Goal: Information Seeking & Learning: Learn about a topic

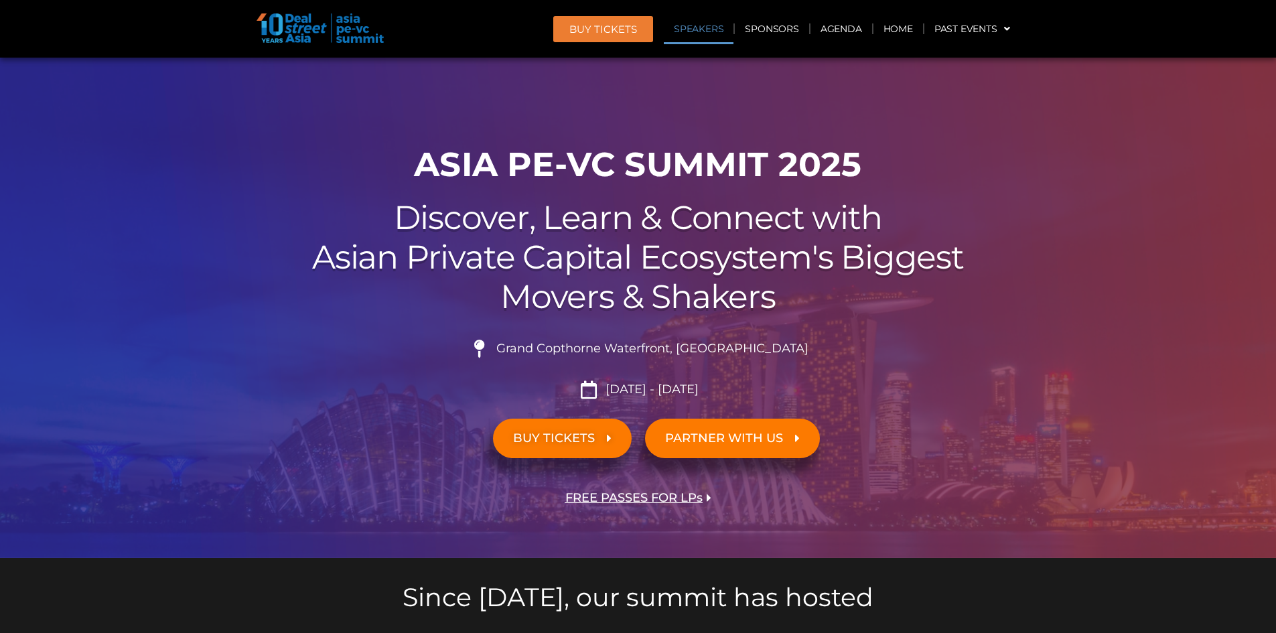
click at [713, 31] on link "Speakers" at bounding box center [699, 28] width 70 height 31
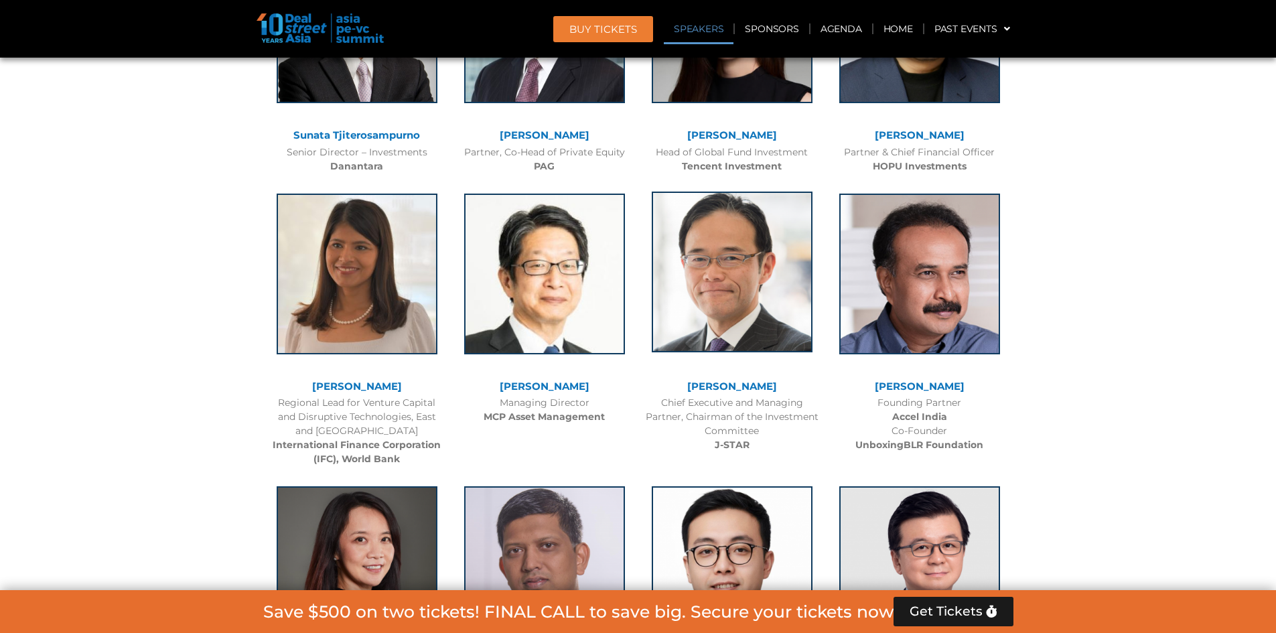
scroll to position [1737, 0]
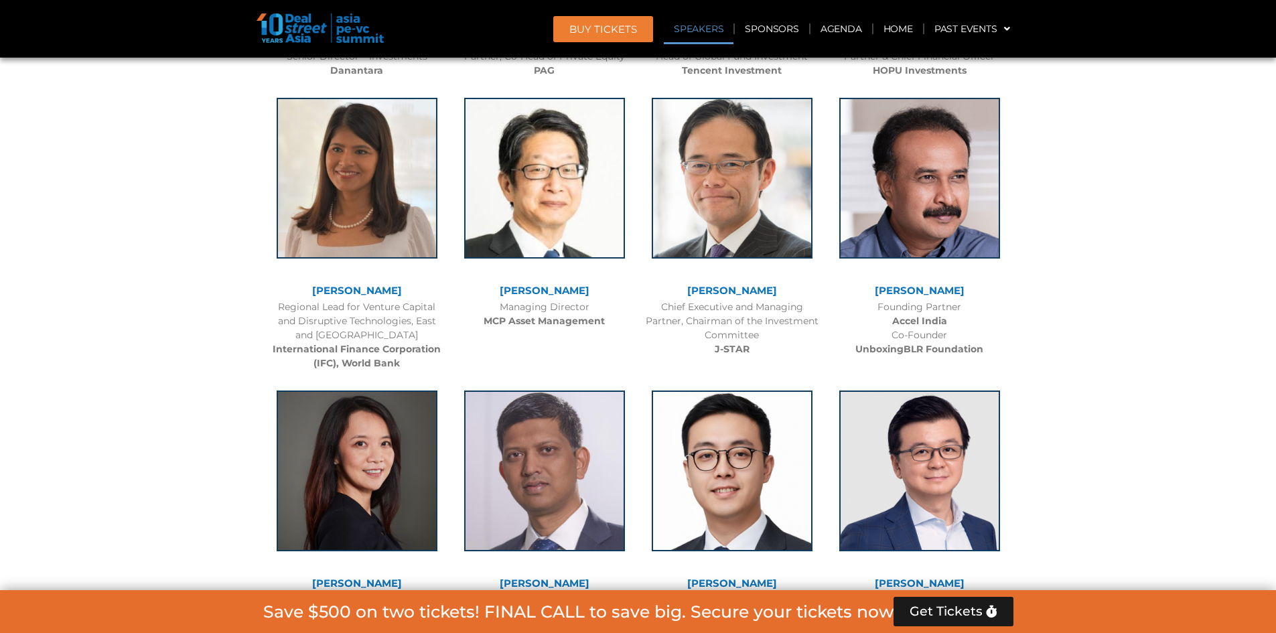
click at [711, 38] on link "Speakers" at bounding box center [699, 28] width 70 height 31
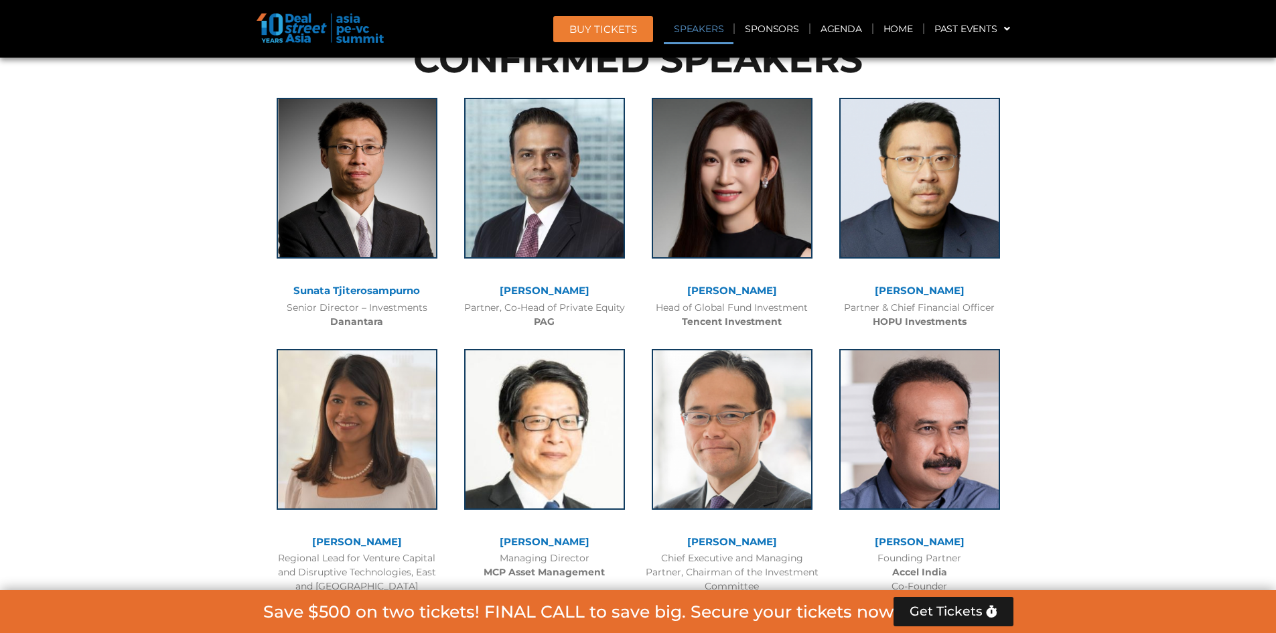
scroll to position [1469, 0]
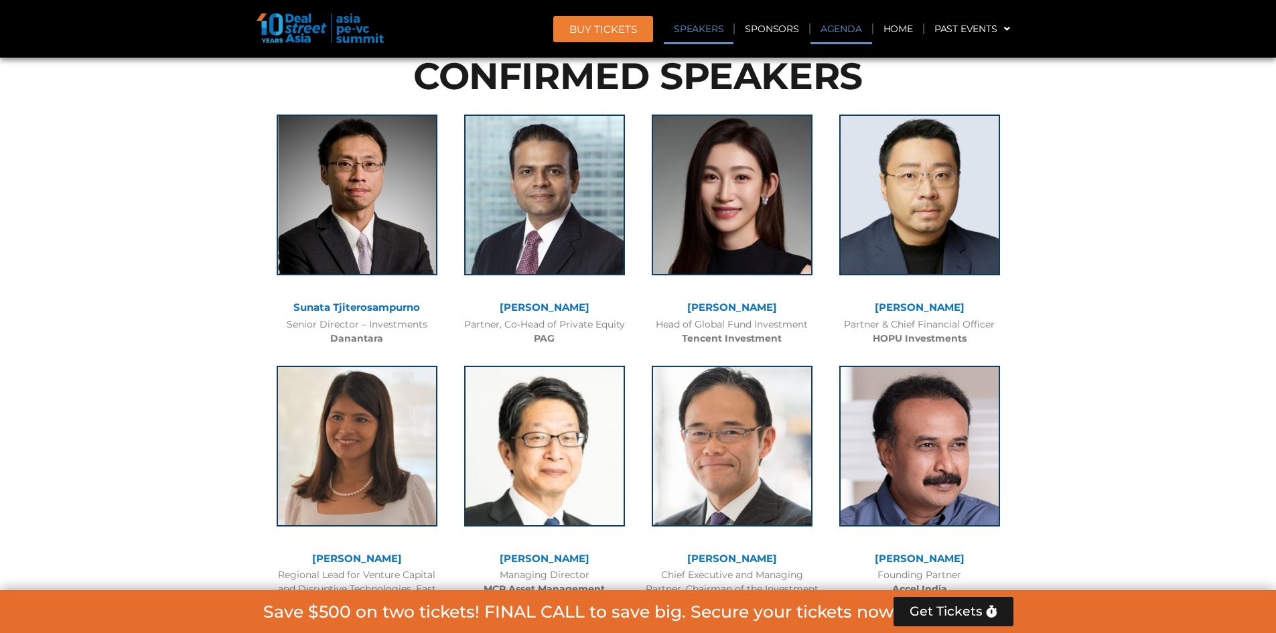
click at [849, 33] on link "Agenda" at bounding box center [841, 28] width 62 height 31
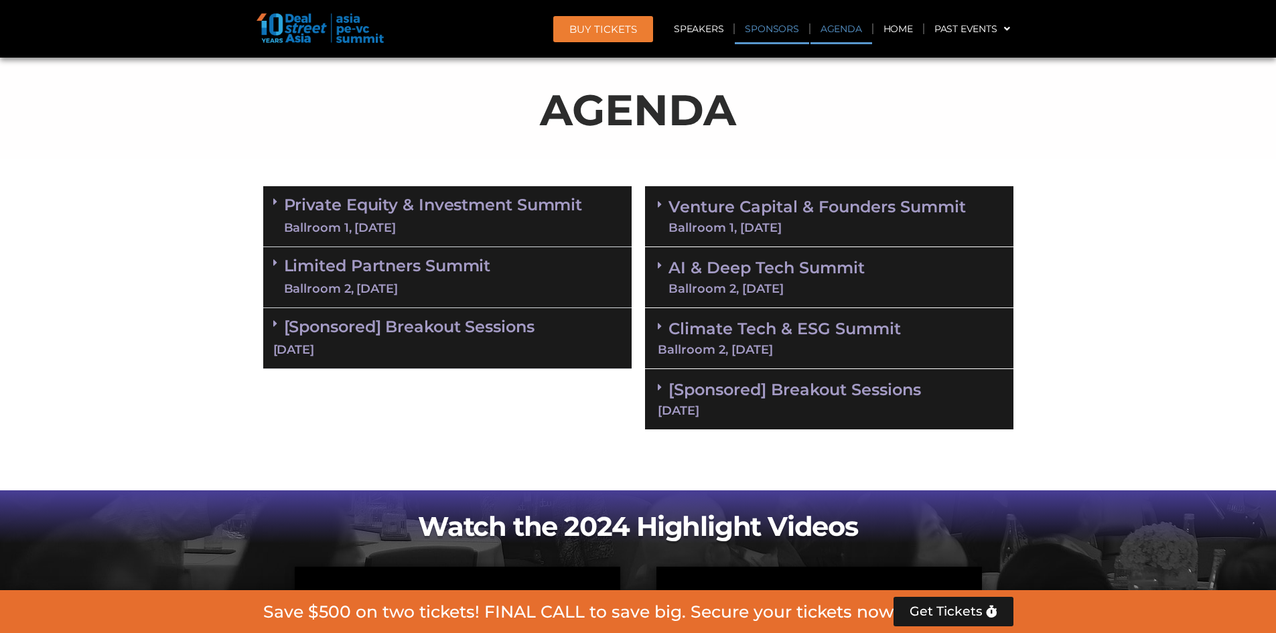
click at [768, 34] on link "Sponsors" at bounding box center [772, 28] width 74 height 31
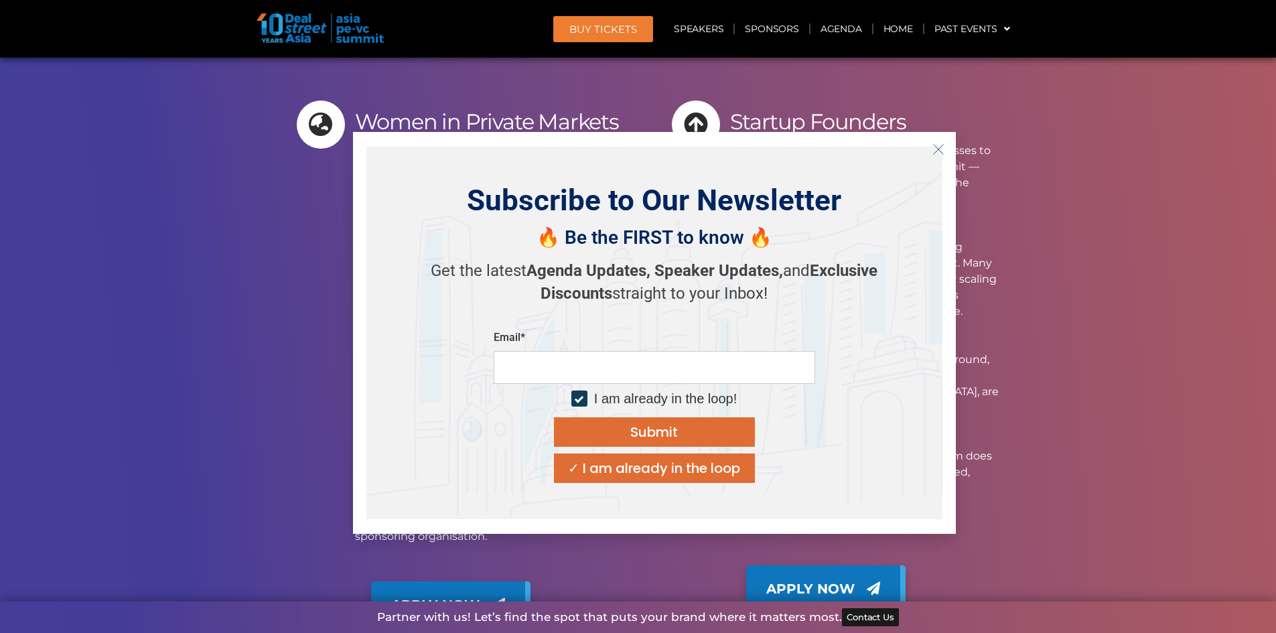
scroll to position [10530, 0]
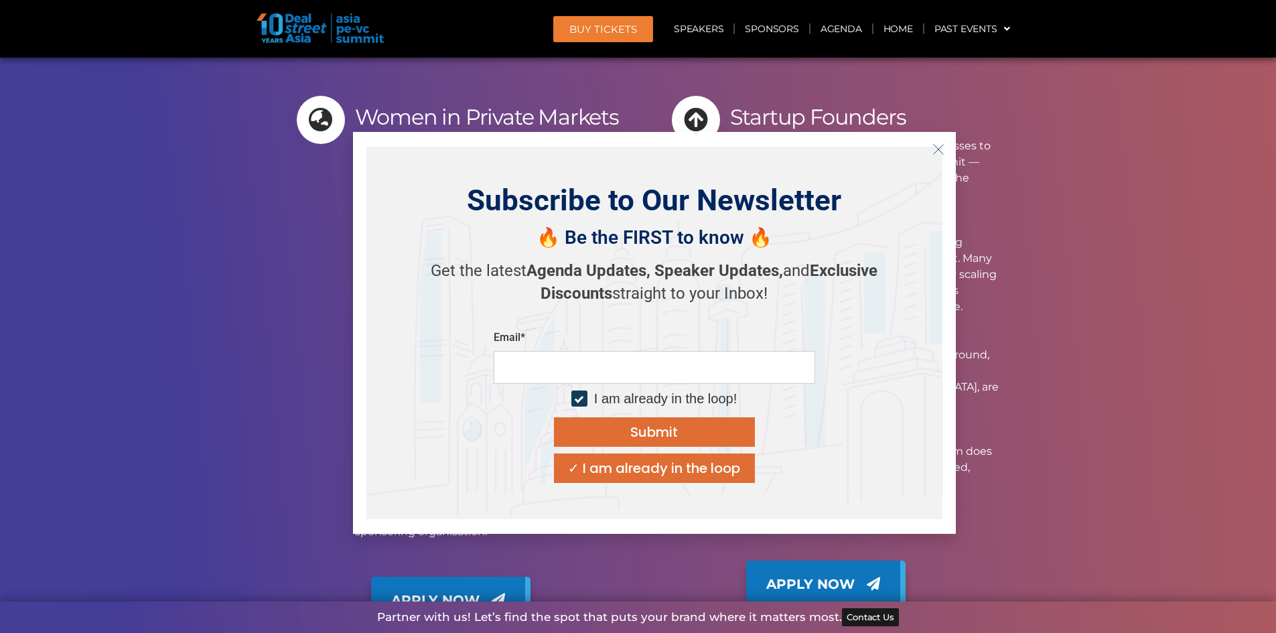
click at [934, 153] on icon "Close" at bounding box center [938, 149] width 12 height 12
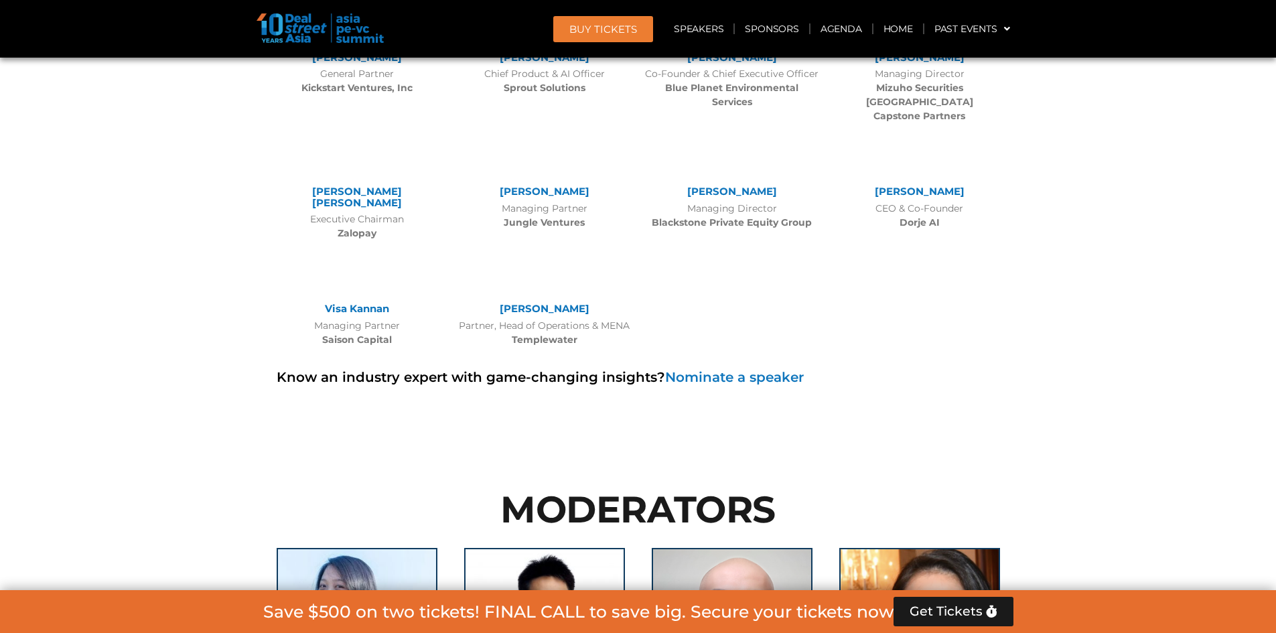
drag, startPoint x: 1093, startPoint y: 515, endPoint x: 1094, endPoint y: 222, distance: 293.3
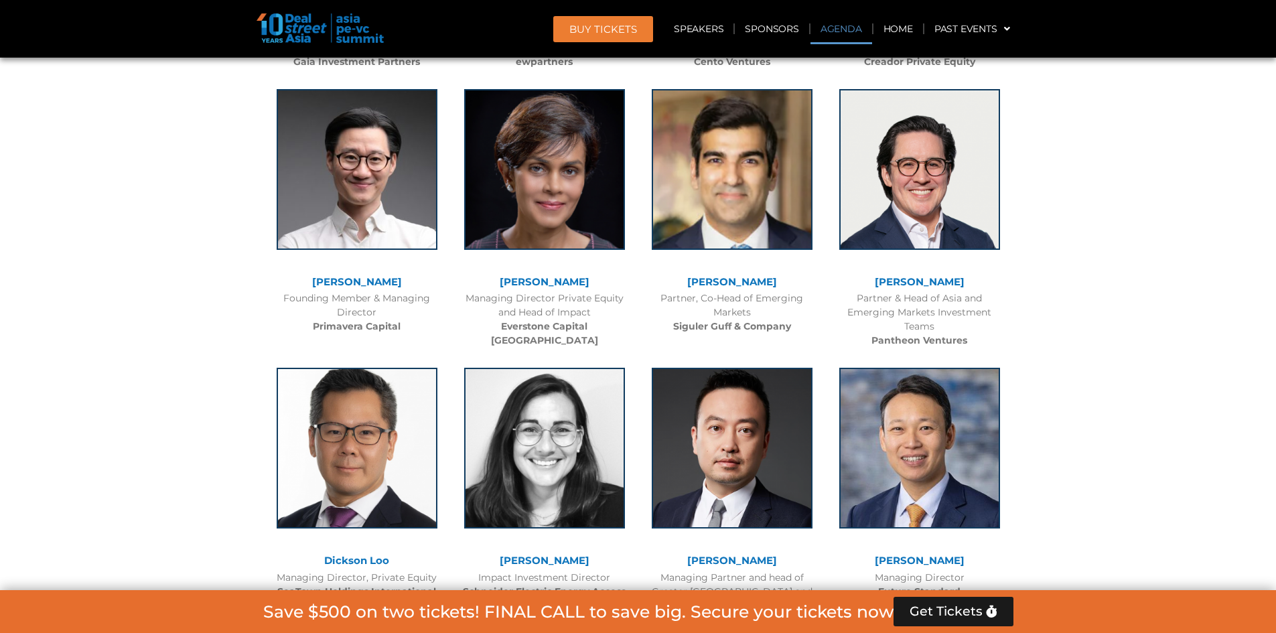
click at [841, 25] on link "Agenda" at bounding box center [841, 28] width 62 height 31
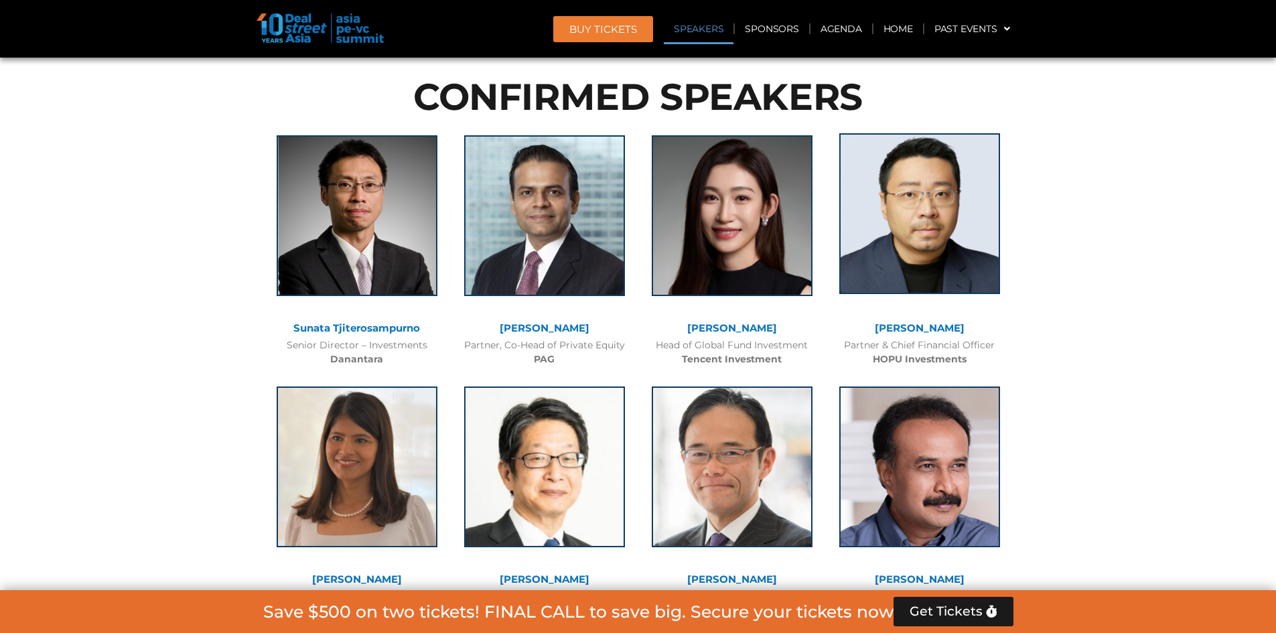
scroll to position [713, 0]
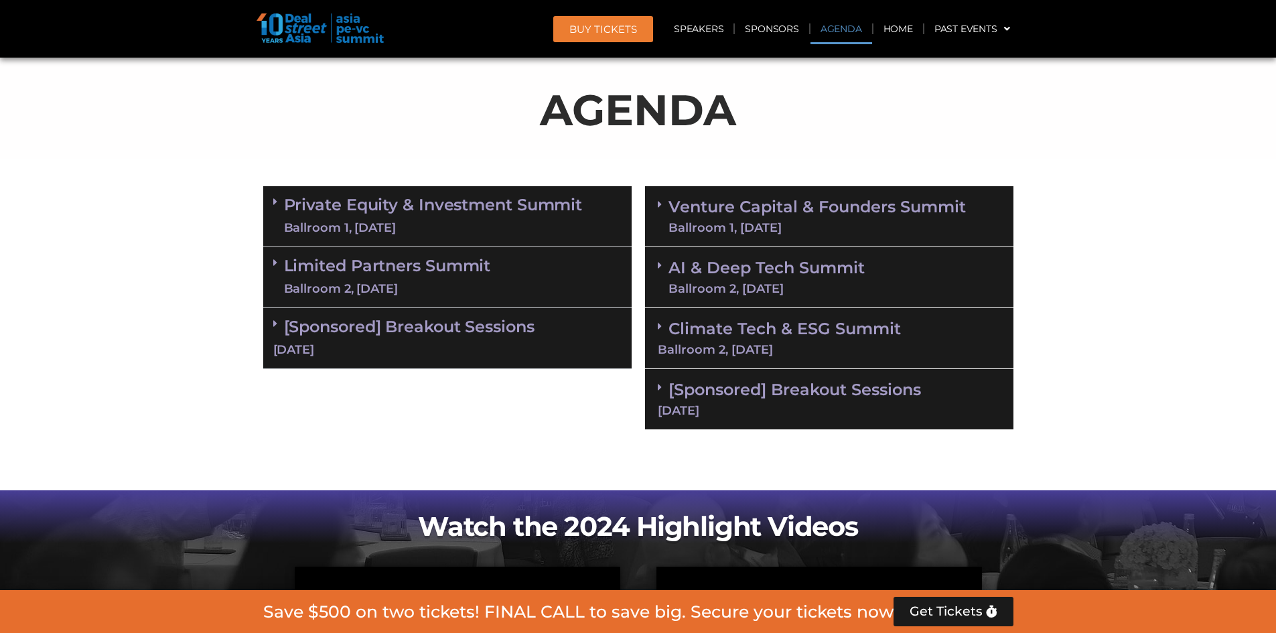
click at [718, 388] on link "[Sponsored] Breakout Sessions [DATE]" at bounding box center [829, 398] width 343 height 37
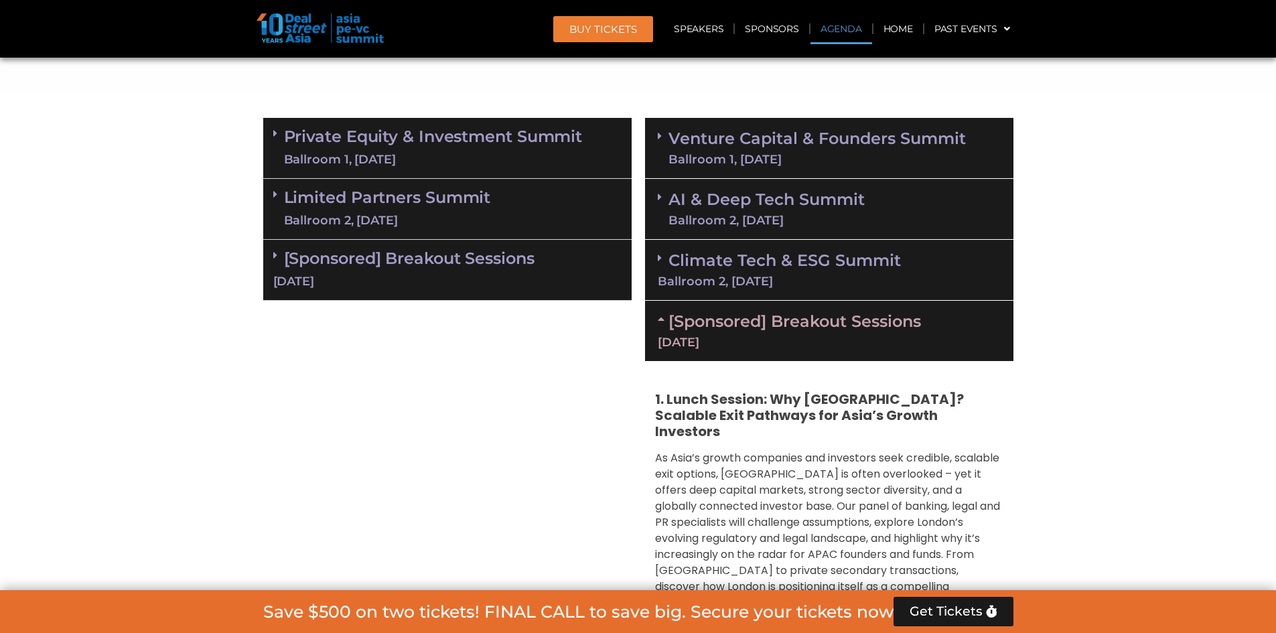
scroll to position [1048, 0]
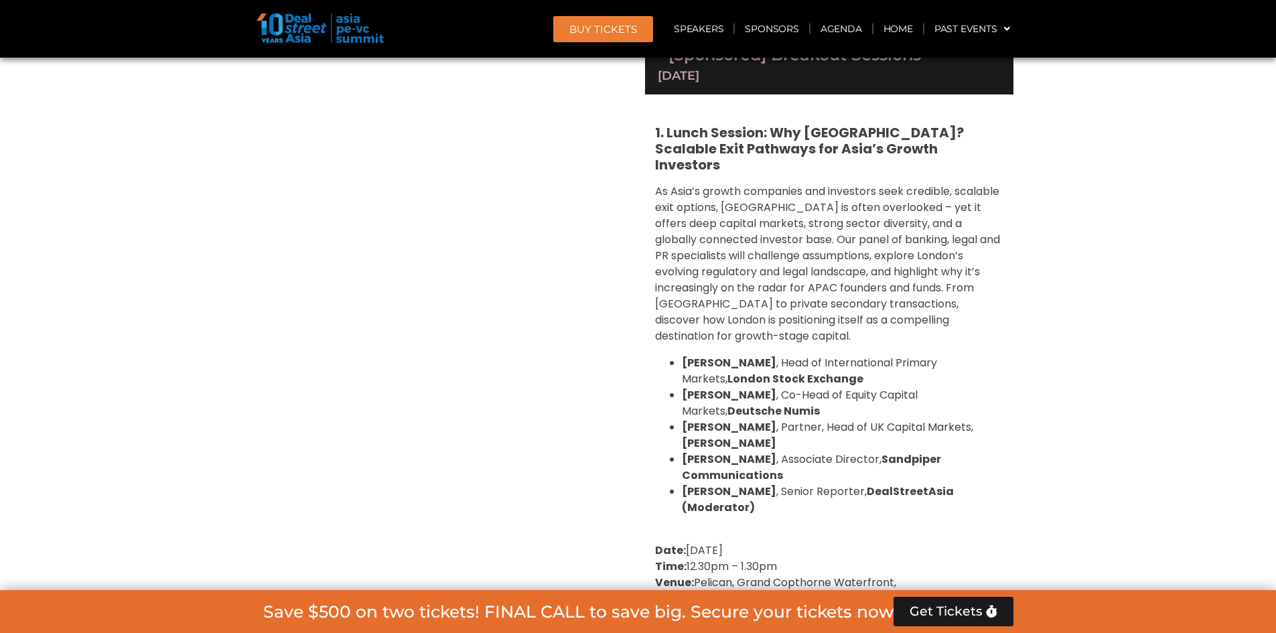
drag, startPoint x: 1000, startPoint y: 434, endPoint x: 799, endPoint y: 373, distance: 209.9
click at [757, 360] on ul "[PERSON_NAME] , Head of International Primary Markets, London Stock Exchange [P…" at bounding box center [829, 435] width 348 height 161
click at [944, 427] on li "[PERSON_NAME] , Partner, Head of UK Capital Markets, [PERSON_NAME]" at bounding box center [842, 435] width 321 height 32
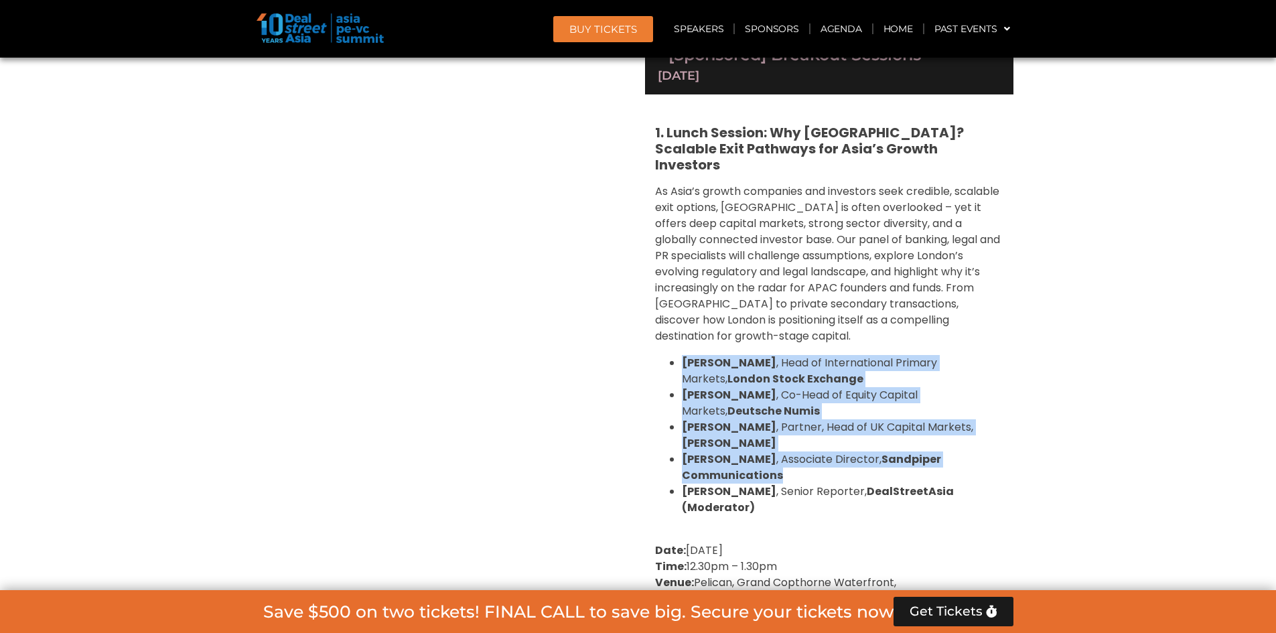
drag, startPoint x: 991, startPoint y: 446, endPoint x: 682, endPoint y: 349, distance: 324.3
click at [682, 355] on ul "[PERSON_NAME] , Head of International Primary Markets, London Stock Exchange [P…" at bounding box center [829, 435] width 348 height 161
copy ul "[PERSON_NAME] , Head of International Primary Markets, [GEOGRAPHIC_DATA] Stock …"
